Goal: Task Accomplishment & Management: Manage account settings

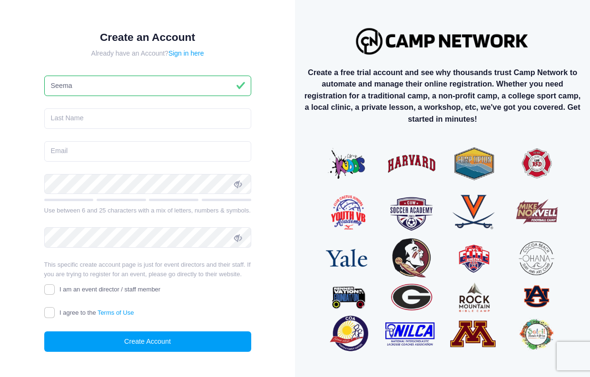
type input "Seema"
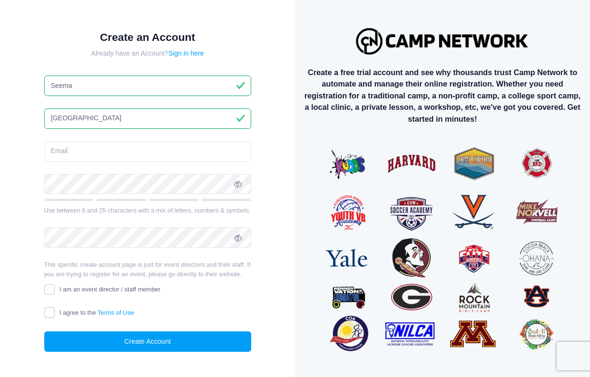
type input "Bhatnagar"
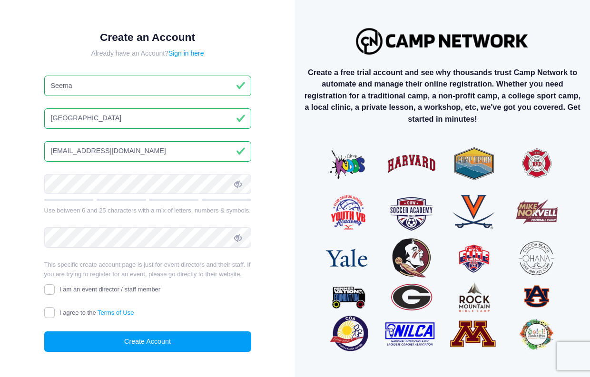
type input "aitkeda2@msn.com"
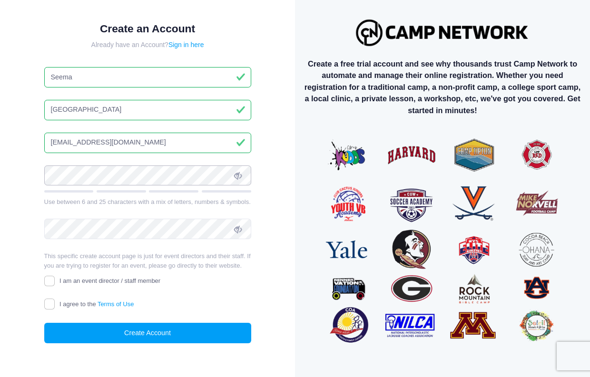
scroll to position [12, 0]
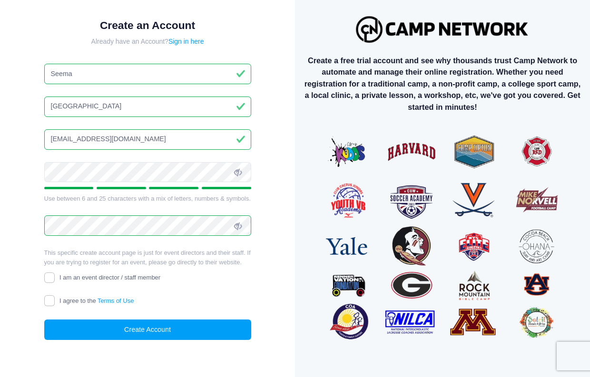
click at [47, 303] on input "I agree to the Terms of Use" at bounding box center [49, 300] width 11 height 11
checkbox input "true"
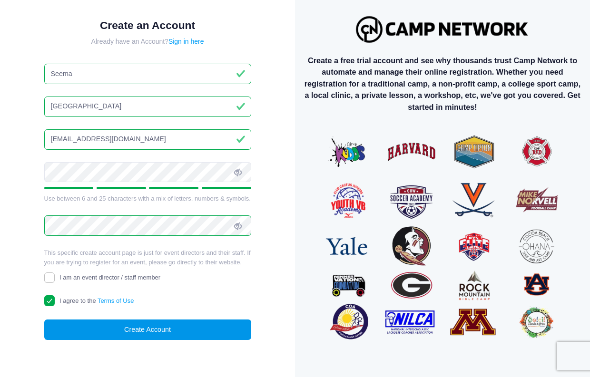
click at [94, 327] on button "Create Account" at bounding box center [147, 330] width 207 height 20
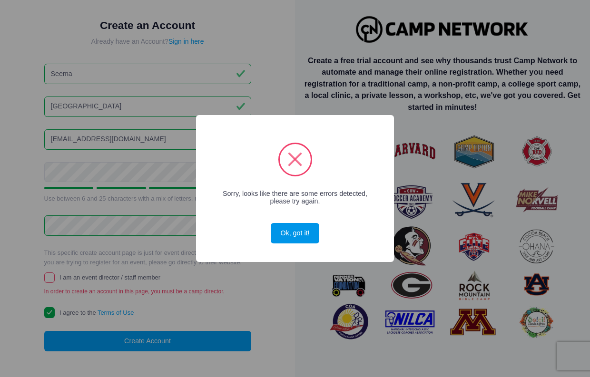
click at [284, 235] on button "Ok, got it!" at bounding box center [295, 233] width 49 height 20
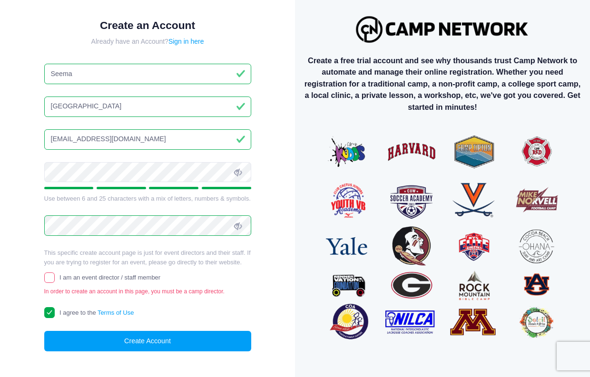
click at [237, 170] on icon at bounding box center [238, 173] width 8 height 8
click at [240, 227] on icon at bounding box center [238, 227] width 8 height 8
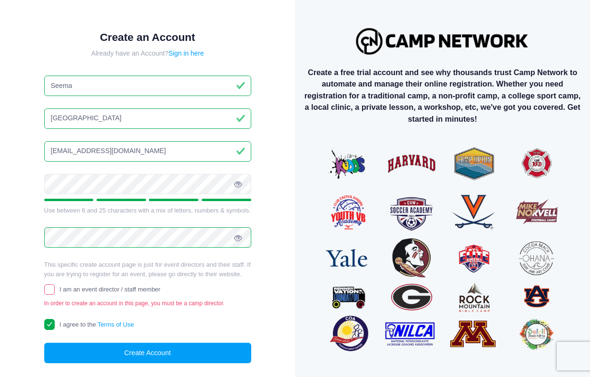
scroll to position [0, 0]
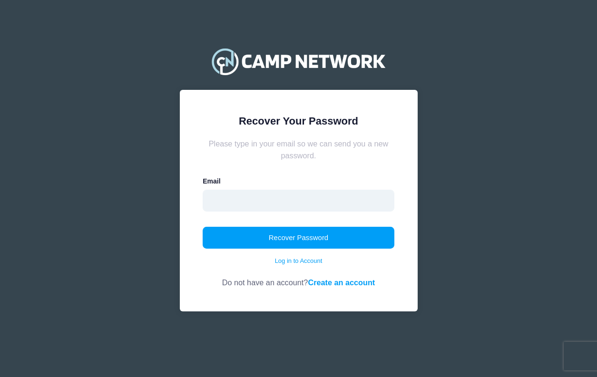
click at [231, 199] on input "email" at bounding box center [299, 201] width 192 height 22
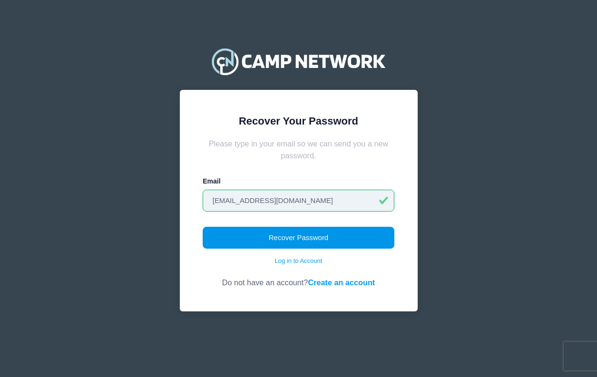
type input "aitkeda2@msn.com"
click at [233, 239] on button "Recover Password" at bounding box center [299, 238] width 192 height 22
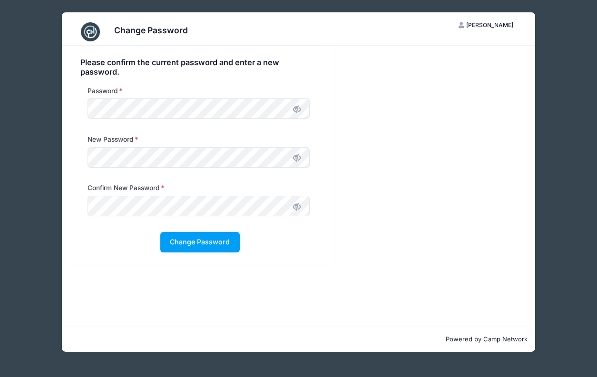
click at [102, 265] on div "Please confirm the current password and enter a new password. Password New Pass…" at bounding box center [299, 186] width 474 height 281
click at [201, 238] on button "Change Password" at bounding box center [199, 242] width 79 height 20
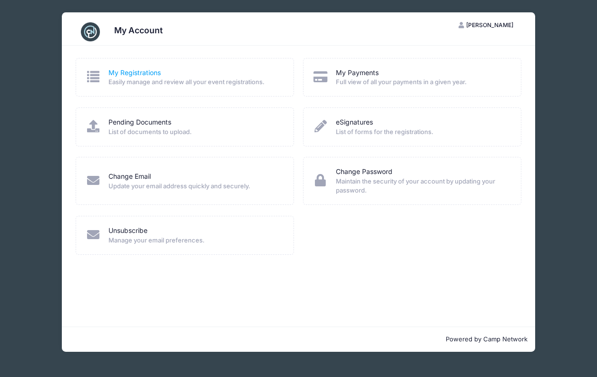
click at [139, 72] on link "My Registrations" at bounding box center [134, 73] width 52 height 10
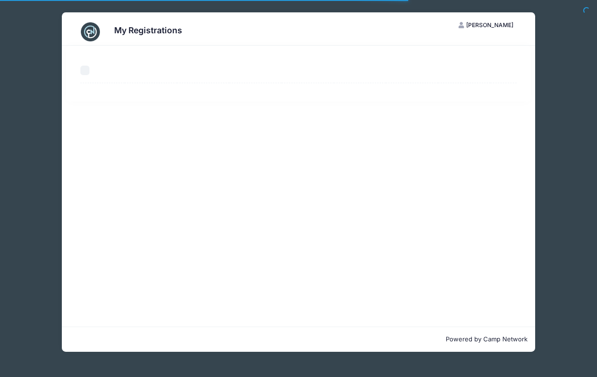
select select "50"
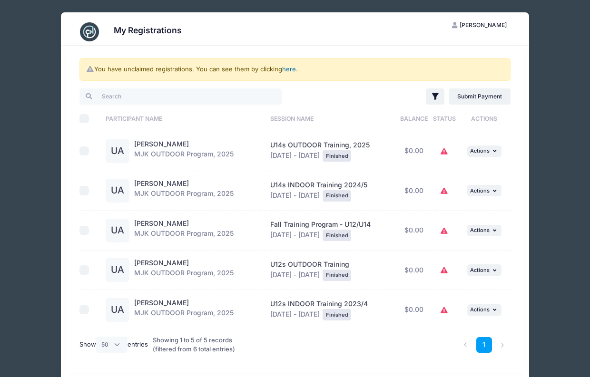
click at [292, 69] on link "here" at bounding box center [289, 69] width 14 height 8
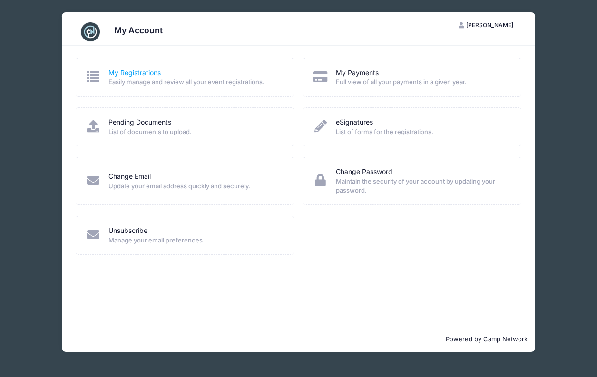
click at [146, 70] on link "My Registrations" at bounding box center [134, 73] width 52 height 10
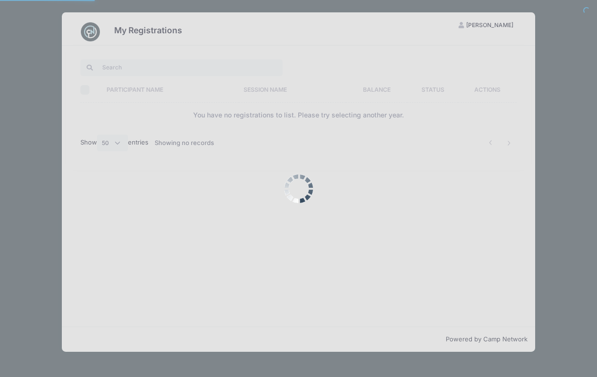
select select "50"
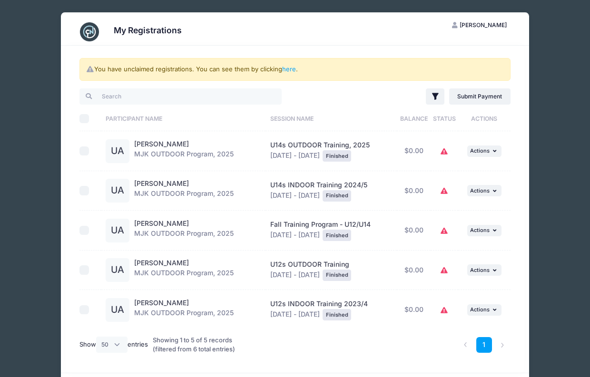
click at [92, 30] on img at bounding box center [89, 31] width 19 height 19
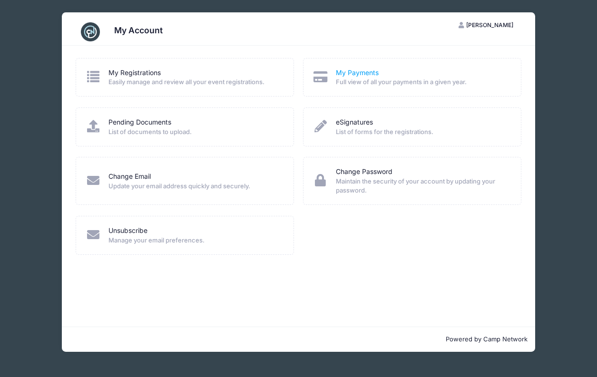
click at [350, 72] on link "My Payments" at bounding box center [357, 73] width 43 height 10
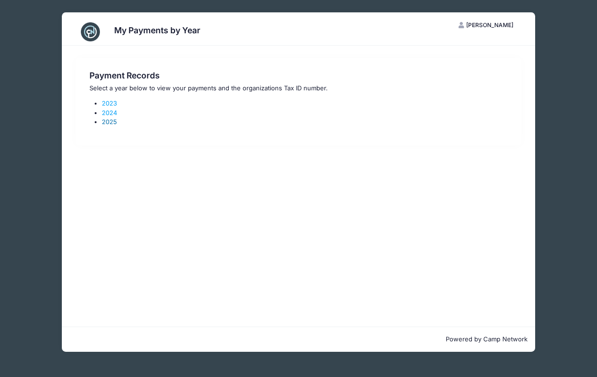
click at [109, 122] on link "2025" at bounding box center [109, 122] width 15 height 8
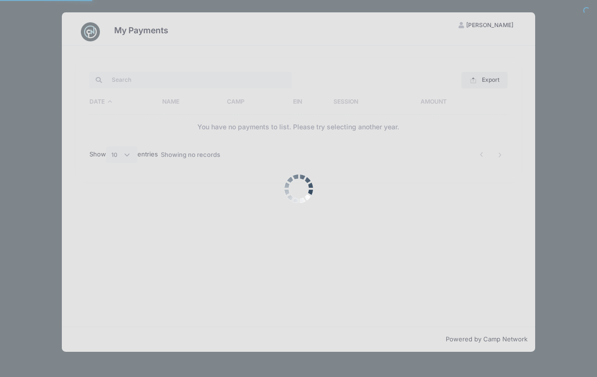
select select "10"
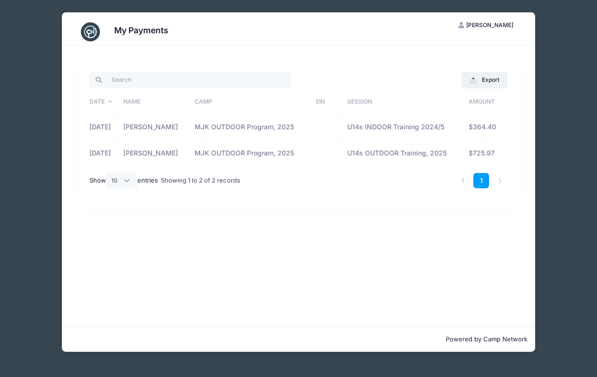
click at [89, 32] on img at bounding box center [90, 31] width 19 height 19
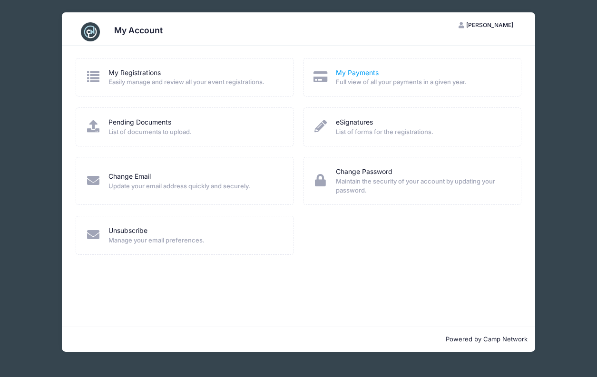
click at [356, 70] on link "My Payments" at bounding box center [357, 73] width 43 height 10
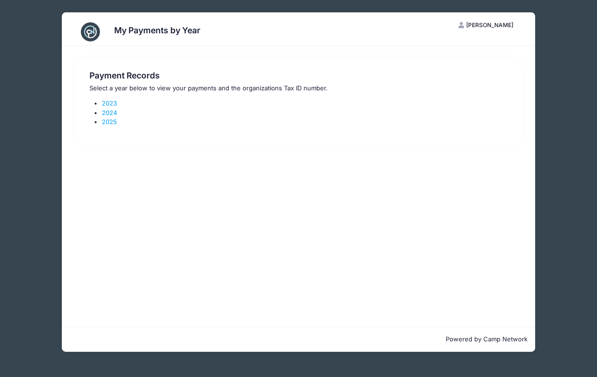
click at [91, 32] on img at bounding box center [90, 31] width 19 height 19
